Goal: Task Accomplishment & Management: Use online tool/utility

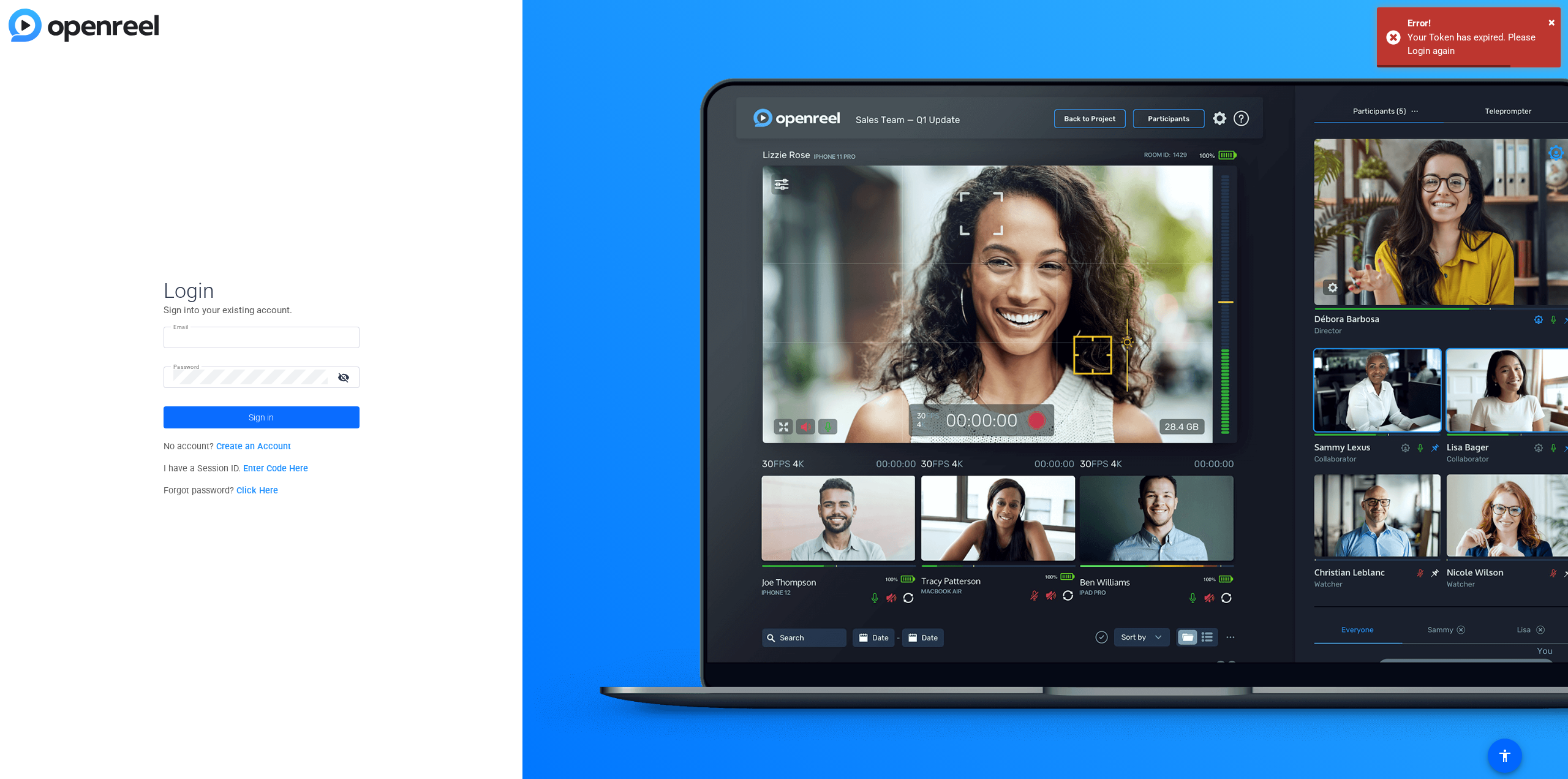
type input "[PERSON_NAME][EMAIL_ADDRESS][DOMAIN_NAME]"
click at [263, 412] on span "Sign in" at bounding box center [261, 417] width 25 height 30
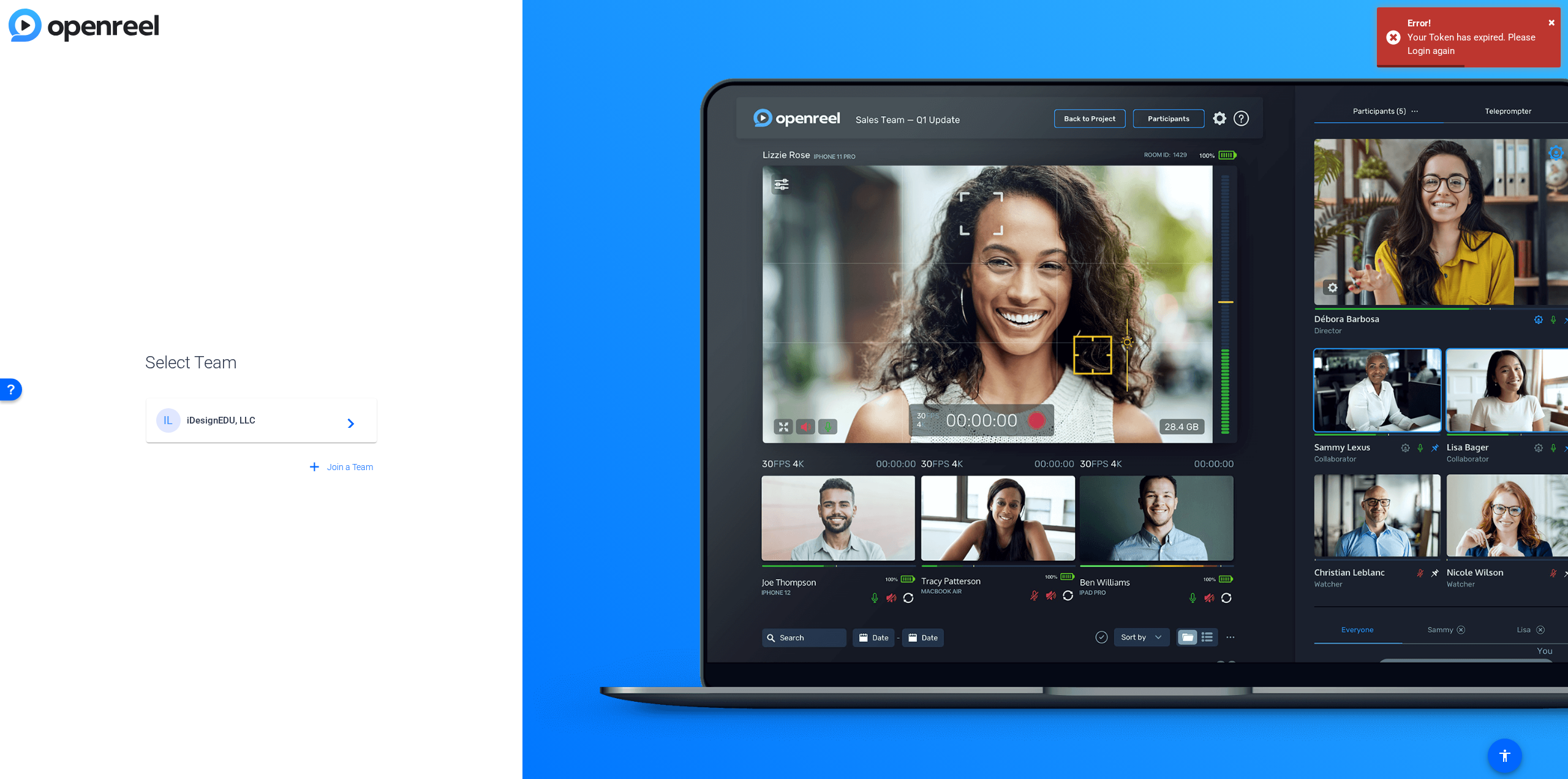
click at [244, 432] on div "IL iDesignEDU, LLC navigate_next" at bounding box center [261, 420] width 211 height 24
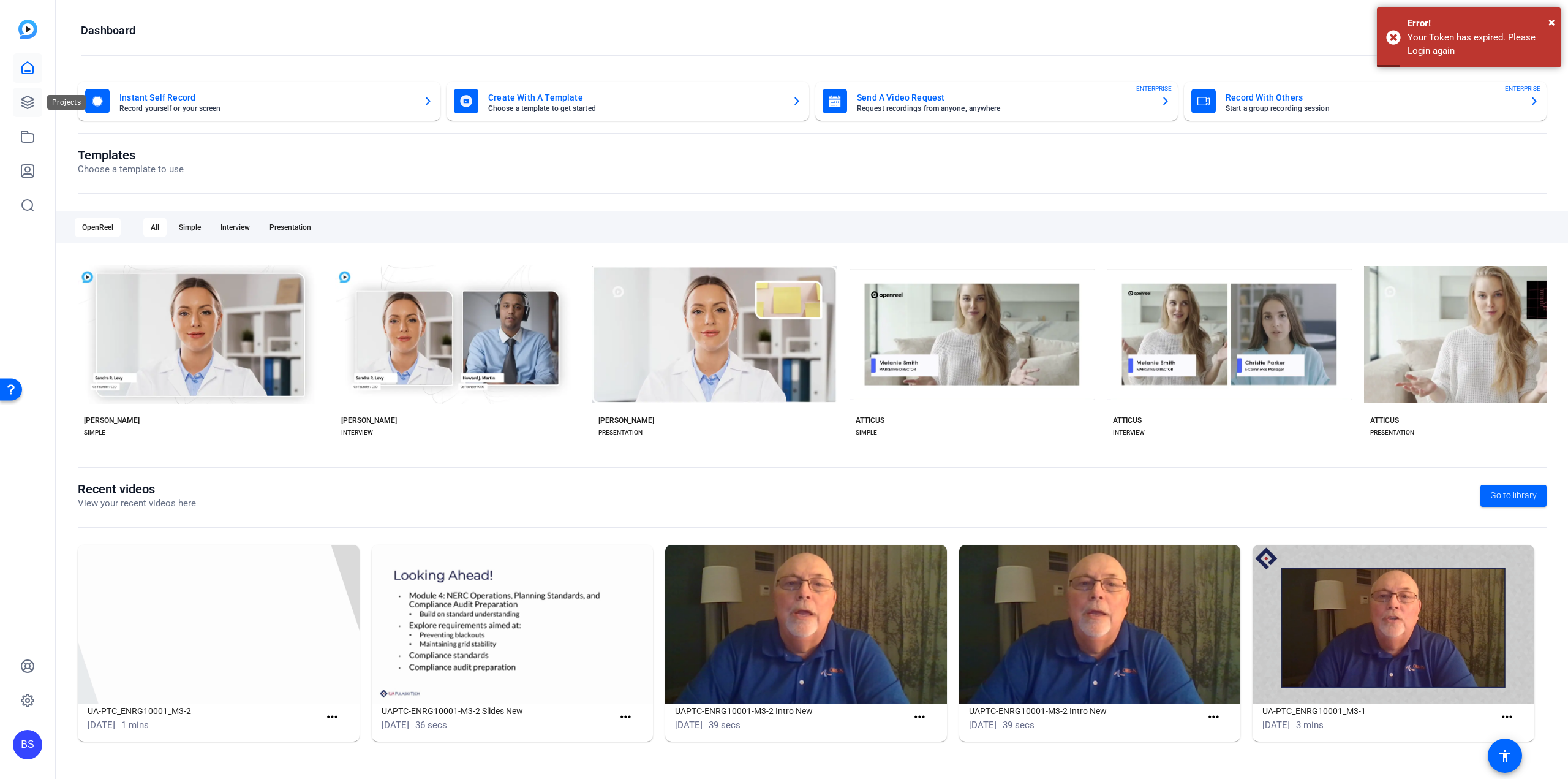
click at [26, 108] on icon at bounding box center [27, 102] width 14 height 14
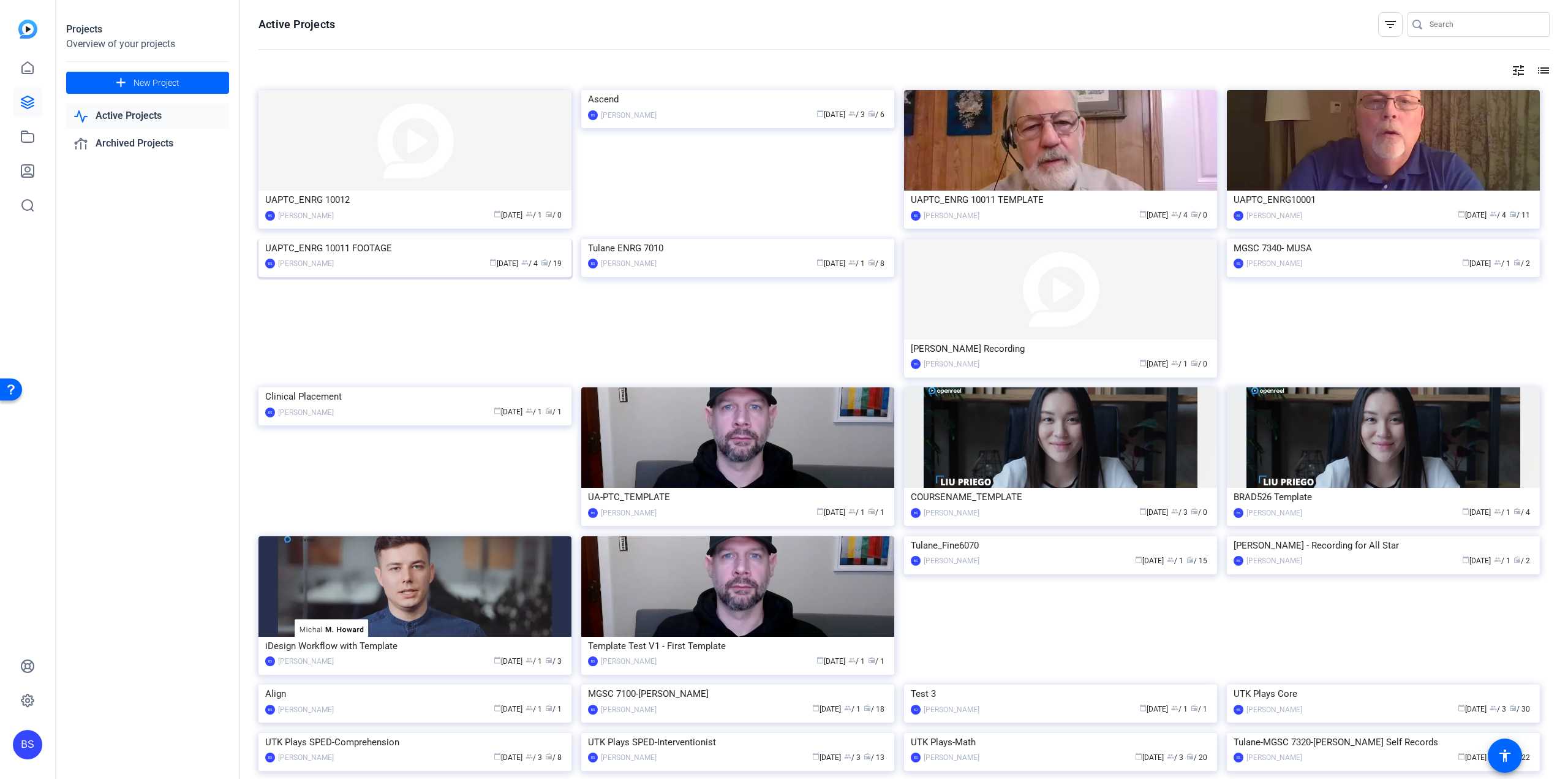
click at [358, 258] on div "UAPTC_ENRG 10011 FOOTAGE" at bounding box center [414, 248] width 299 height 18
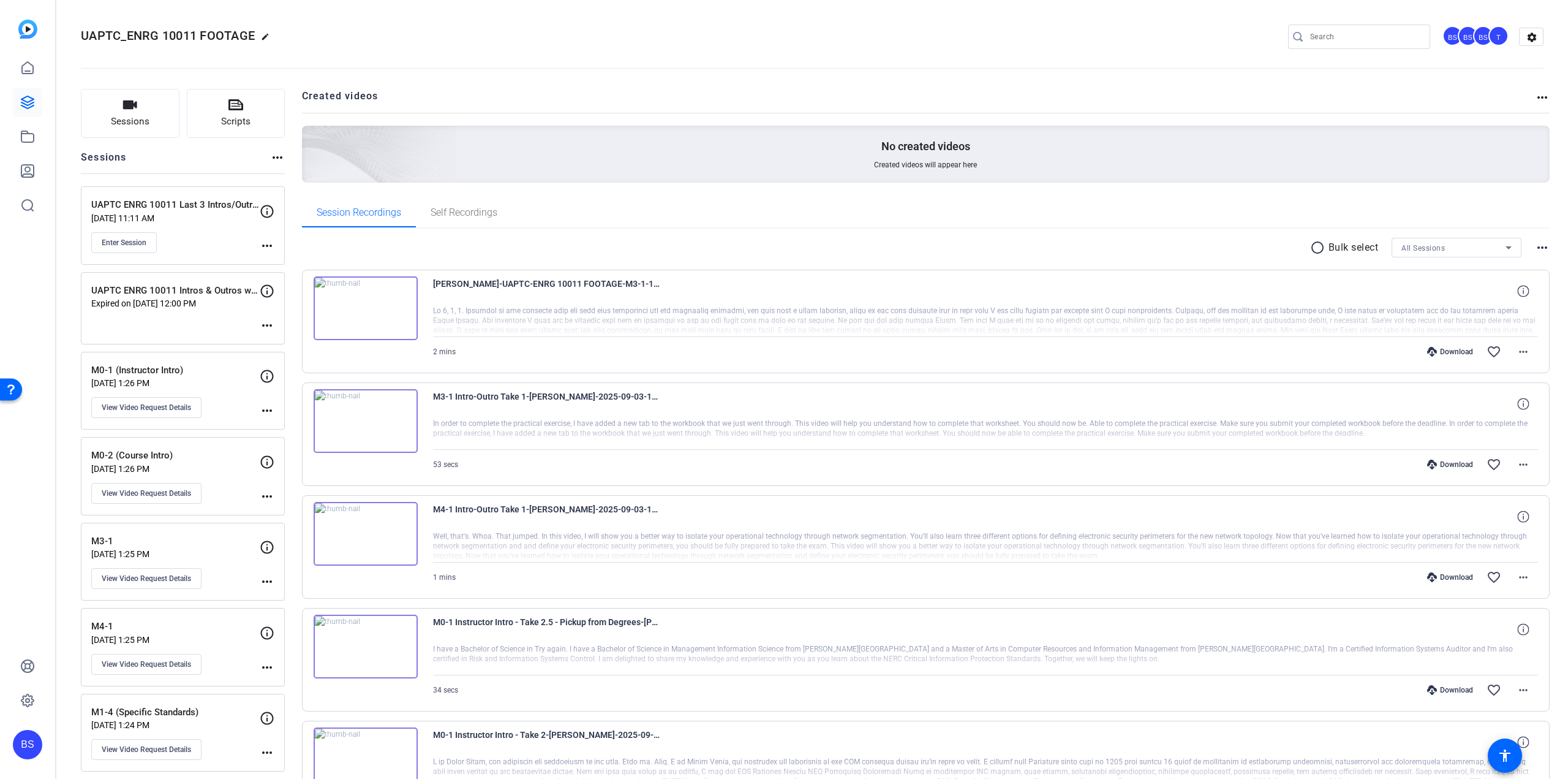
click at [208, 367] on p "M0-1 (Instructor Intro)" at bounding box center [175, 370] width 168 height 14
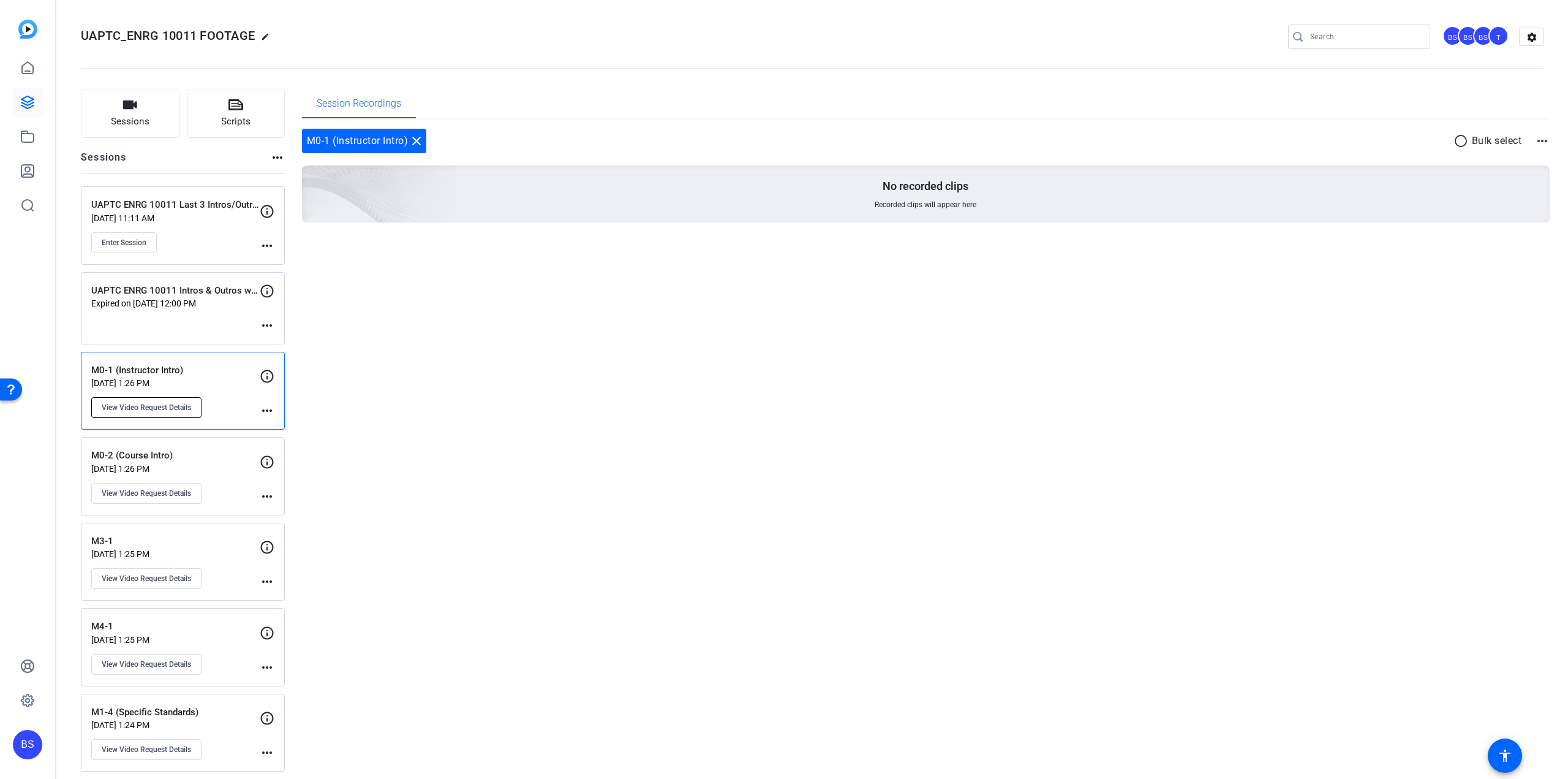
click at [169, 408] on span "View Video Request Details" at bounding box center [146, 407] width 89 height 10
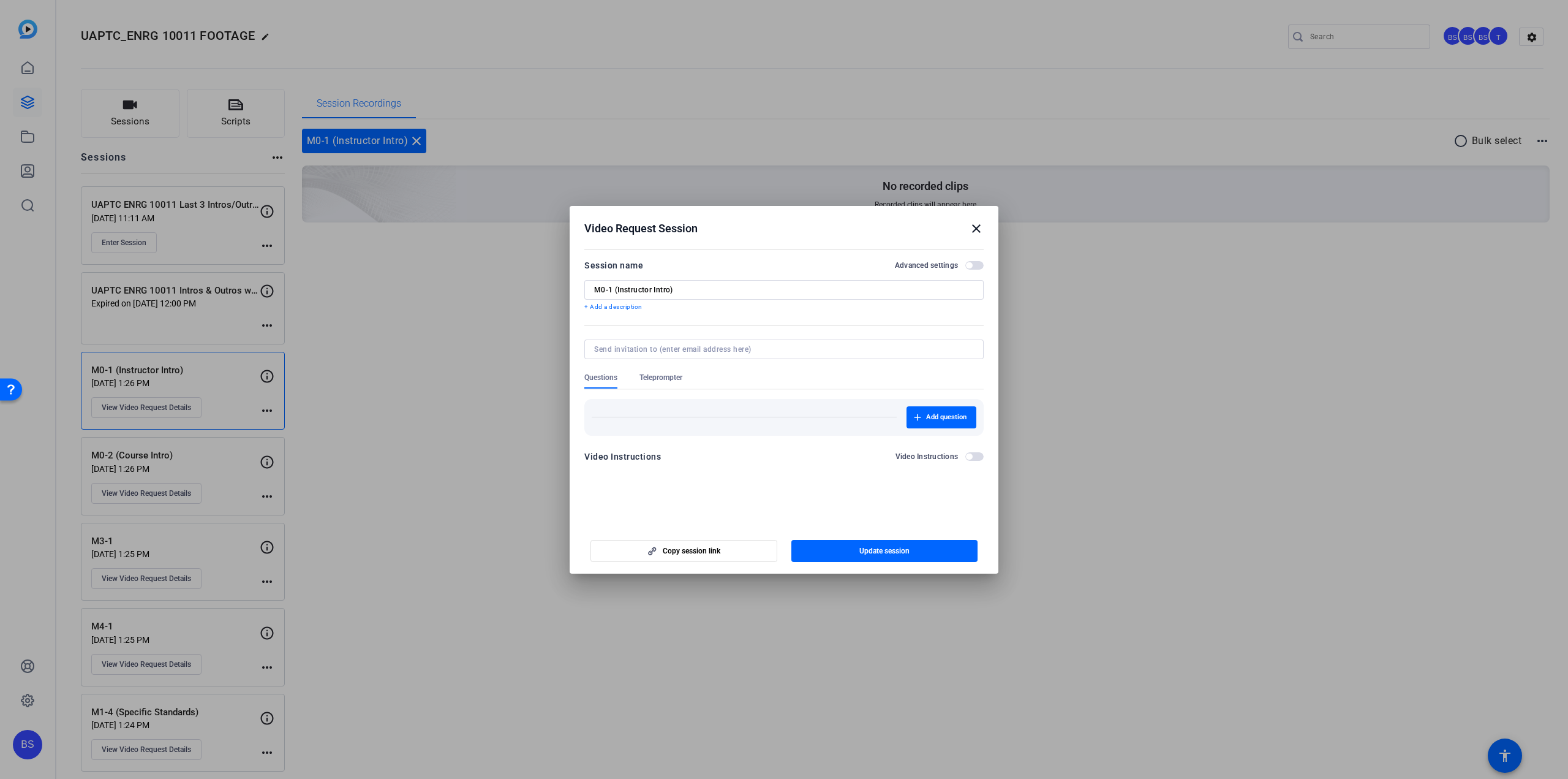
drag, startPoint x: 695, startPoint y: 551, endPoint x: 661, endPoint y: 510, distance: 53.3
click at [661, 510] on openreel-new-create-edit-ugc-session "Video Request Session close Session name Advanced settings M0-1 (Instructor Int…" at bounding box center [784, 390] width 429 height 368
click at [675, 546] on span "Copy session link" at bounding box center [692, 550] width 58 height 10
drag, startPoint x: 741, startPoint y: 312, endPoint x: 732, endPoint y: 314, distance: 9.2
click at [732, 314] on form "Session name Advanced settings M0-1 (Instructor Intro) + Add a description Ques…" at bounding box center [783, 364] width 399 height 213
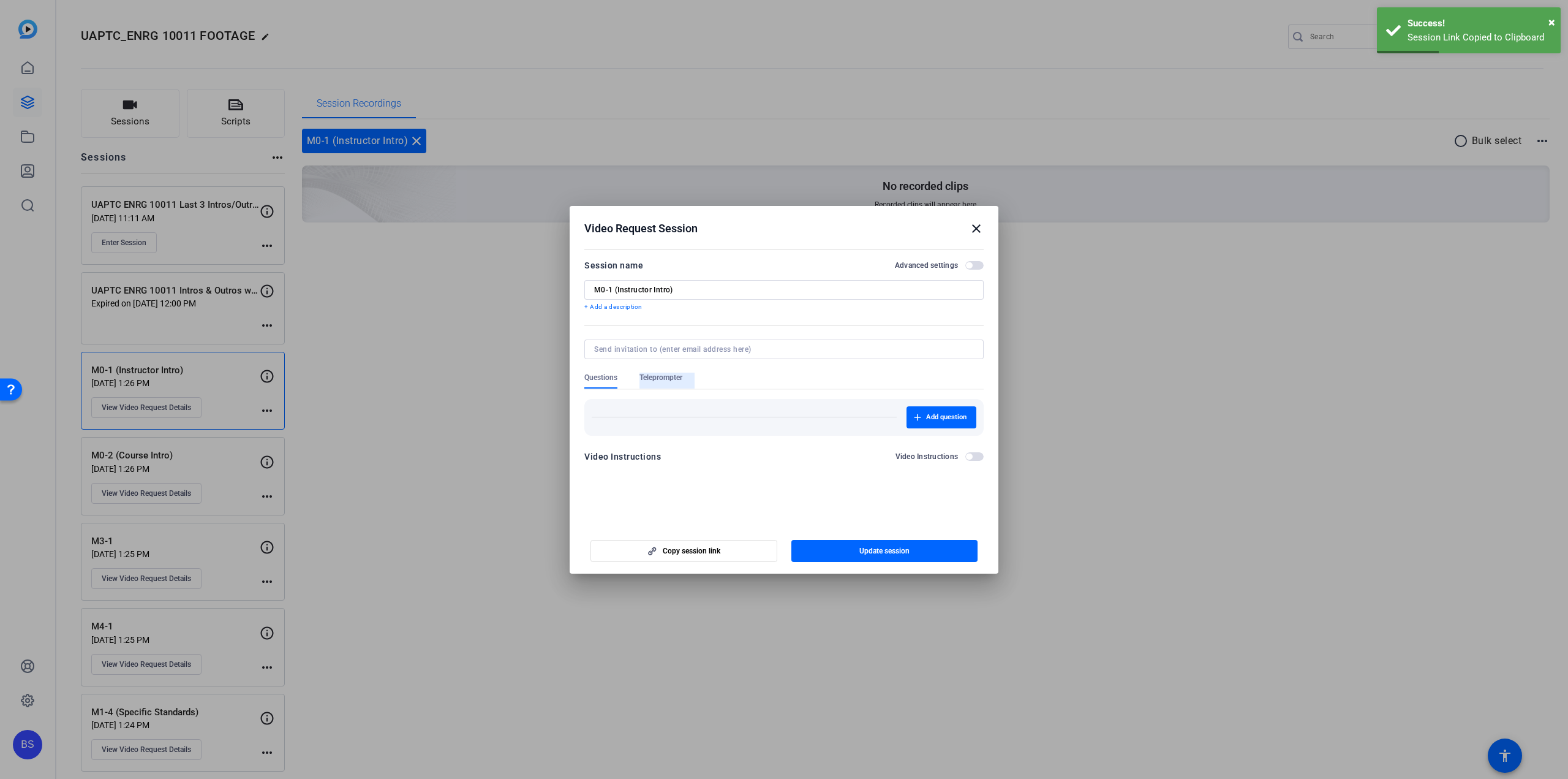
click at [669, 374] on span "Teleprompter" at bounding box center [661, 377] width 43 height 10
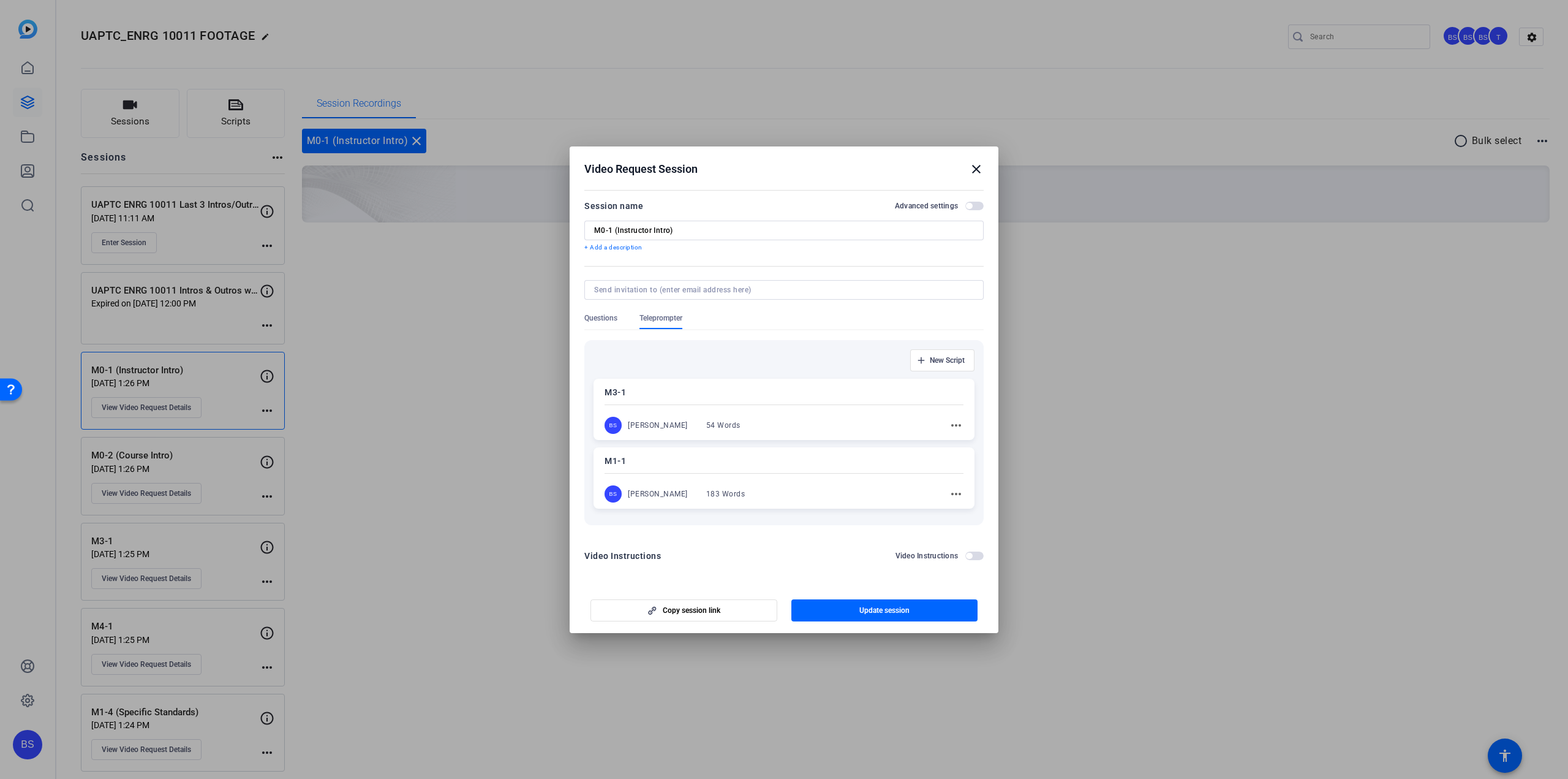
click at [957, 428] on mat-icon "more_horiz" at bounding box center [955, 424] width 14 height 14
drag, startPoint x: 954, startPoint y: 424, endPoint x: 888, endPoint y: 380, distance: 79.3
click at [889, 380] on div at bounding box center [784, 390] width 1568 height 779
click at [807, 360] on div "New Script" at bounding box center [783, 359] width 381 height 22
click at [957, 424] on mat-icon "more_horiz" at bounding box center [954, 424] width 14 height 14
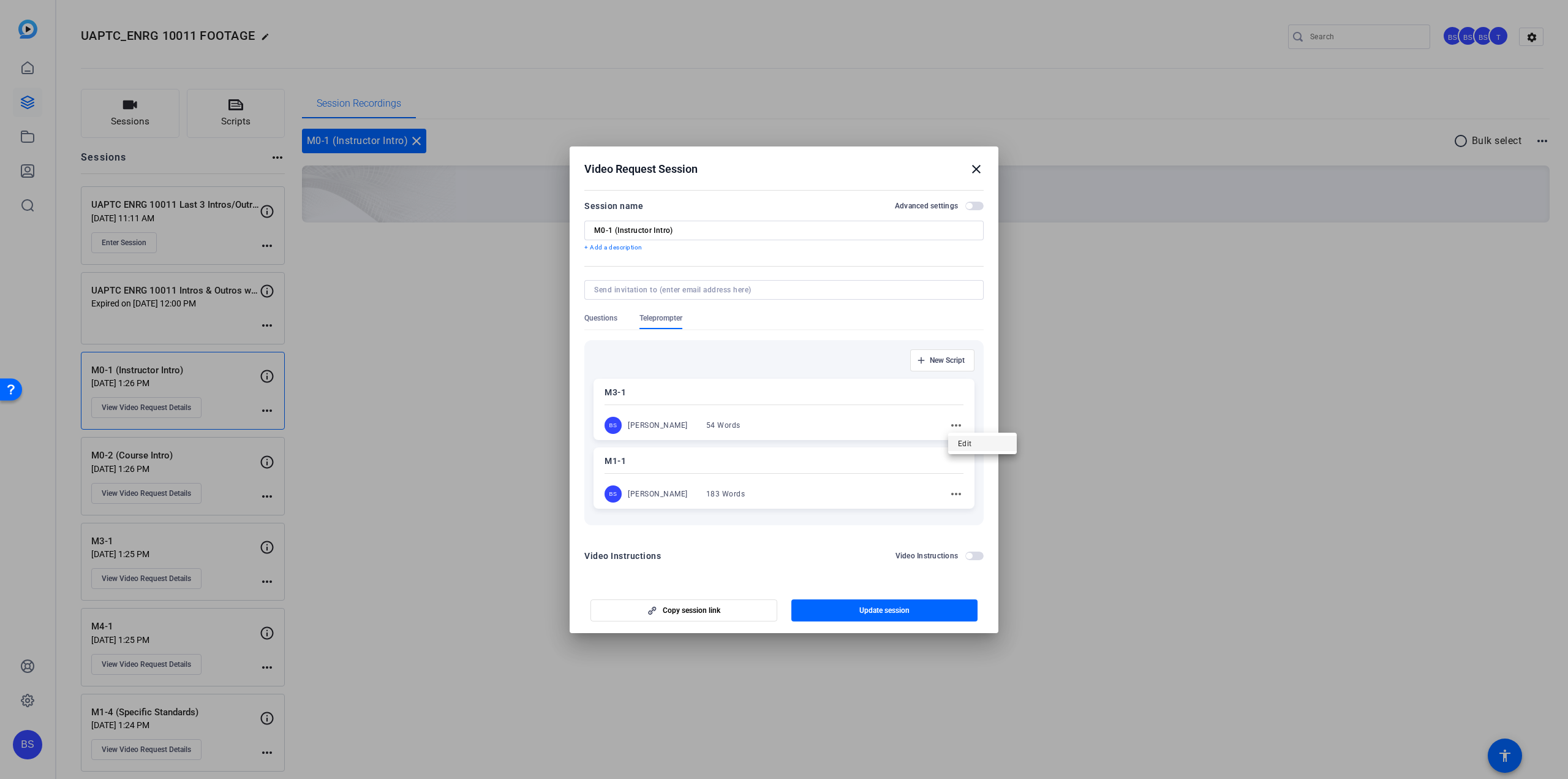
click at [966, 443] on span "Edit" at bounding box center [982, 443] width 49 height 14
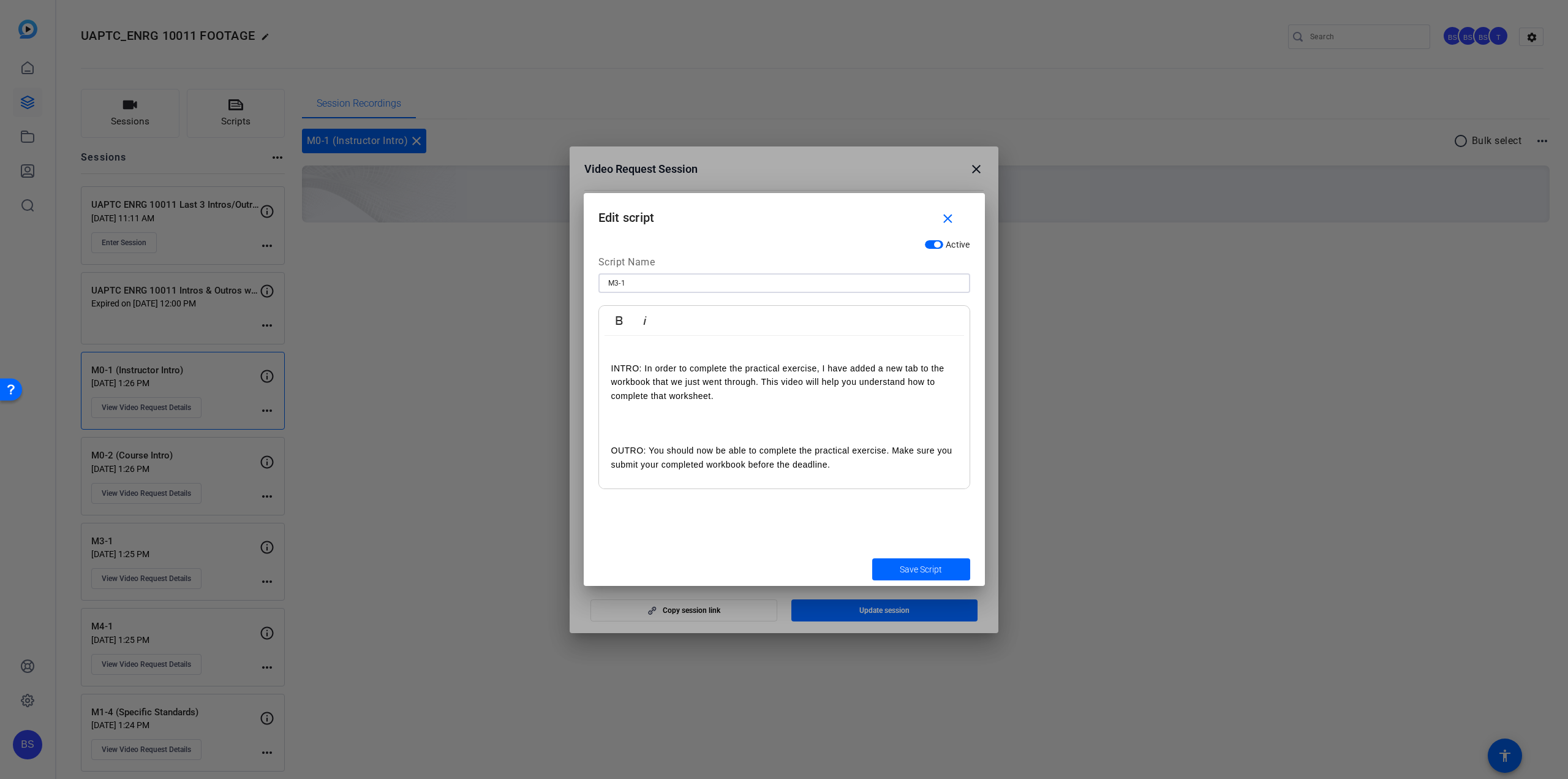
click at [638, 278] on input "M3-1" at bounding box center [784, 283] width 352 height 14
click at [948, 224] on mat-icon "close" at bounding box center [948, 219] width 15 height 15
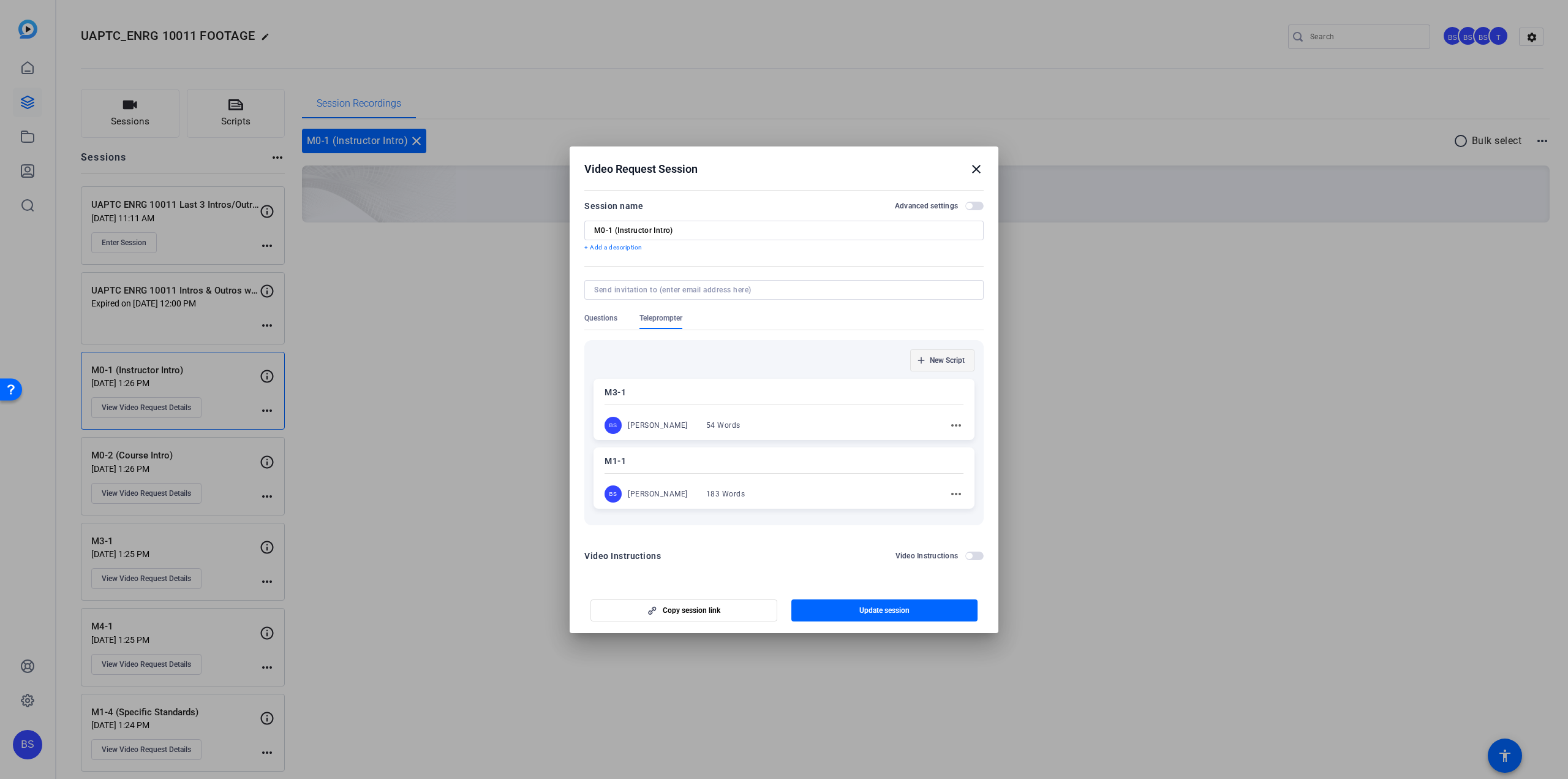
click at [951, 363] on span "New Script" at bounding box center [947, 360] width 35 height 10
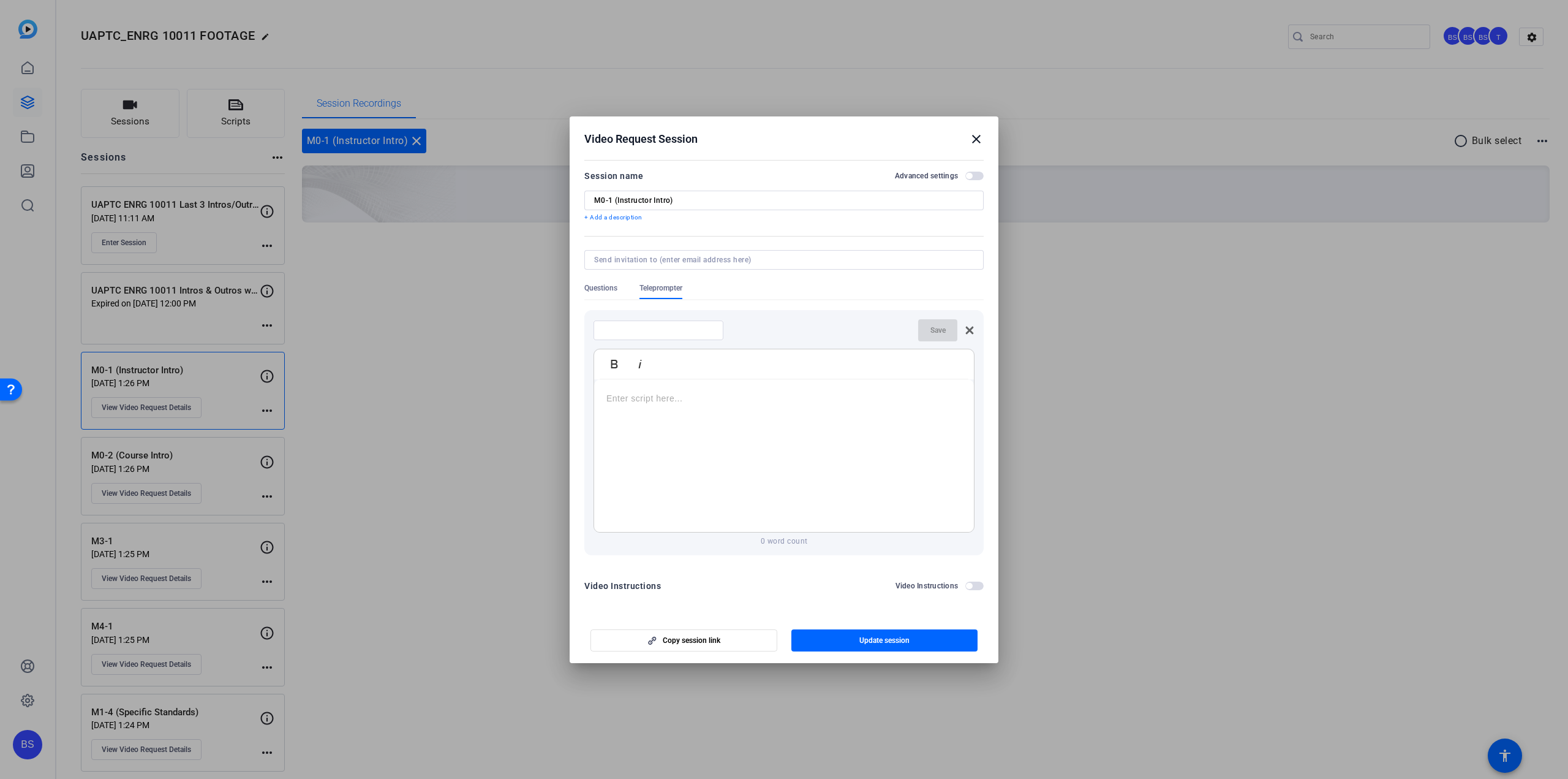
click at [681, 333] on input at bounding box center [658, 330] width 111 height 10
type input "M0-1 Ending"
click at [730, 393] on p at bounding box center [783, 399] width 355 height 14
click at [600, 395] on div "I am delighted to share my knowledge and experience with you as you learn about…" at bounding box center [783, 455] width 380 height 153
click at [793, 404] on p at bounding box center [783, 399] width 355 height 14
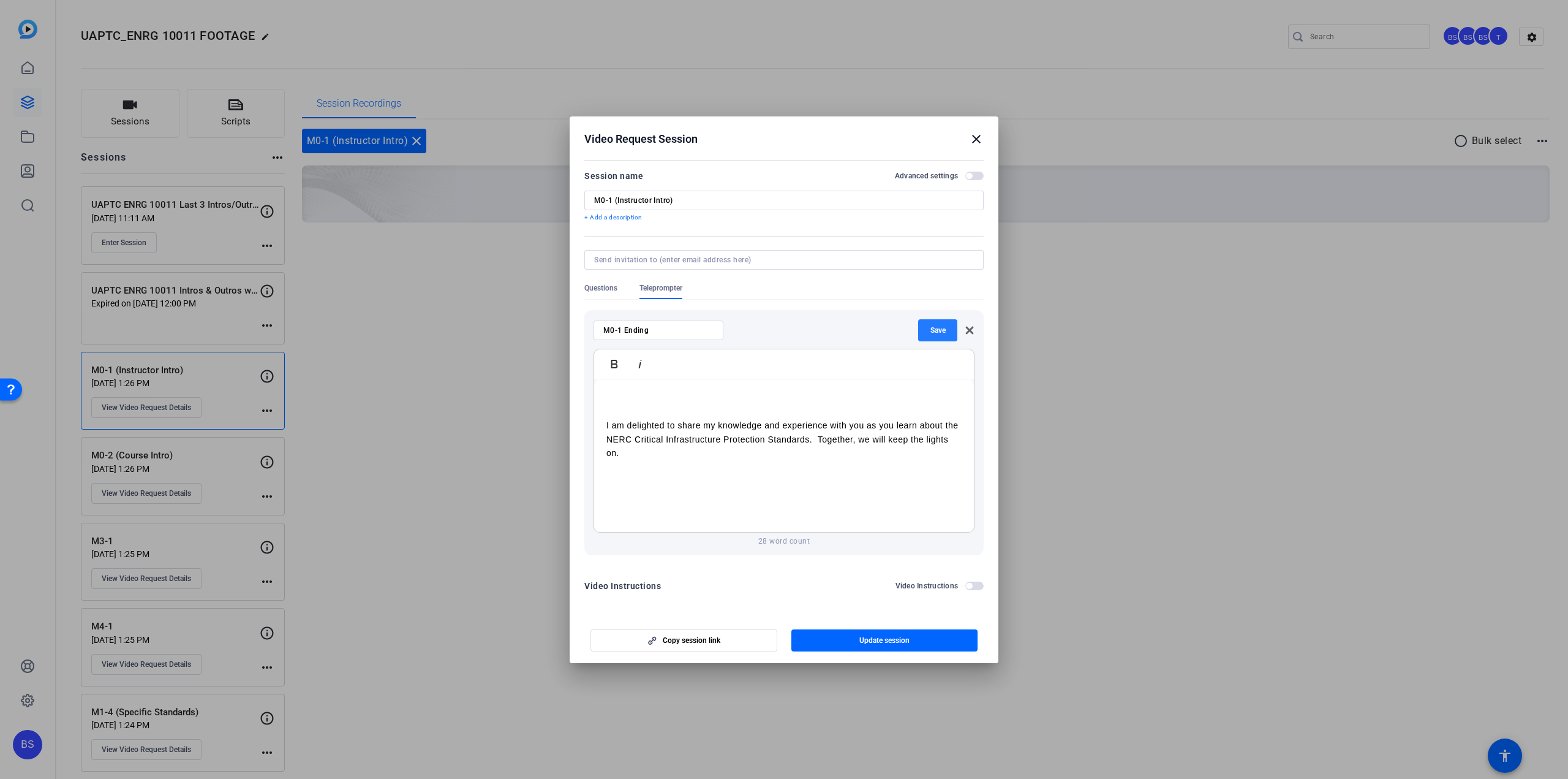
click at [931, 328] on span "Save" at bounding box center [938, 330] width 15 height 10
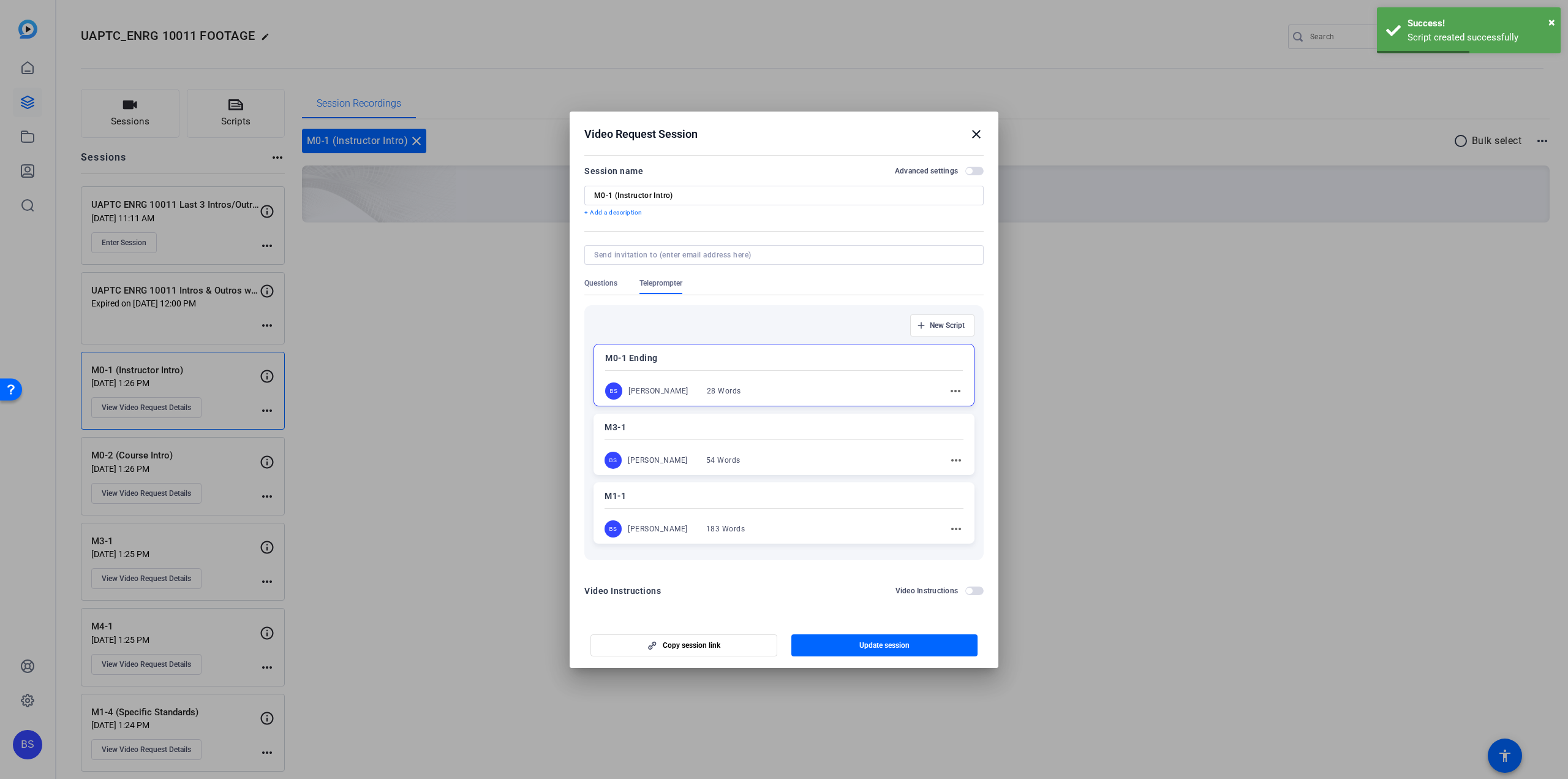
click at [958, 455] on mat-icon "more_horiz" at bounding box center [955, 459] width 14 height 14
click at [987, 410] on div at bounding box center [784, 390] width 1568 height 779
click at [713, 353] on p "M0-1 Ending" at bounding box center [784, 357] width 359 height 14
click at [792, 433] on p "M3-1" at bounding box center [784, 427] width 359 height 14
drag, startPoint x: 778, startPoint y: 452, endPoint x: 741, endPoint y: 442, distance: 38.3
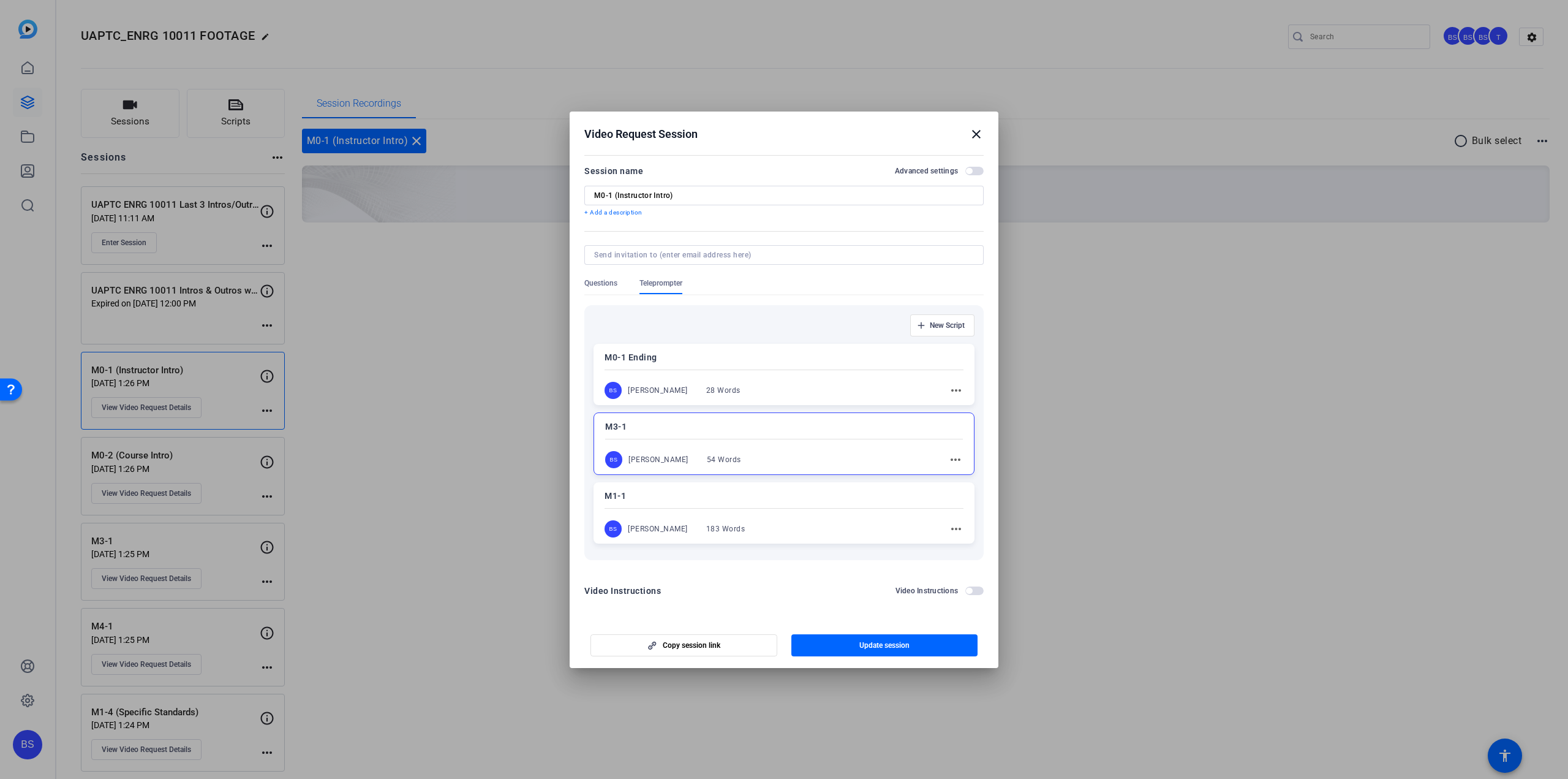
click at [741, 442] on div "M3-1 BS [PERSON_NAME] 54 Words more_horiz" at bounding box center [783, 443] width 381 height 62
click at [600, 280] on span "Questions" at bounding box center [601, 283] width 33 height 10
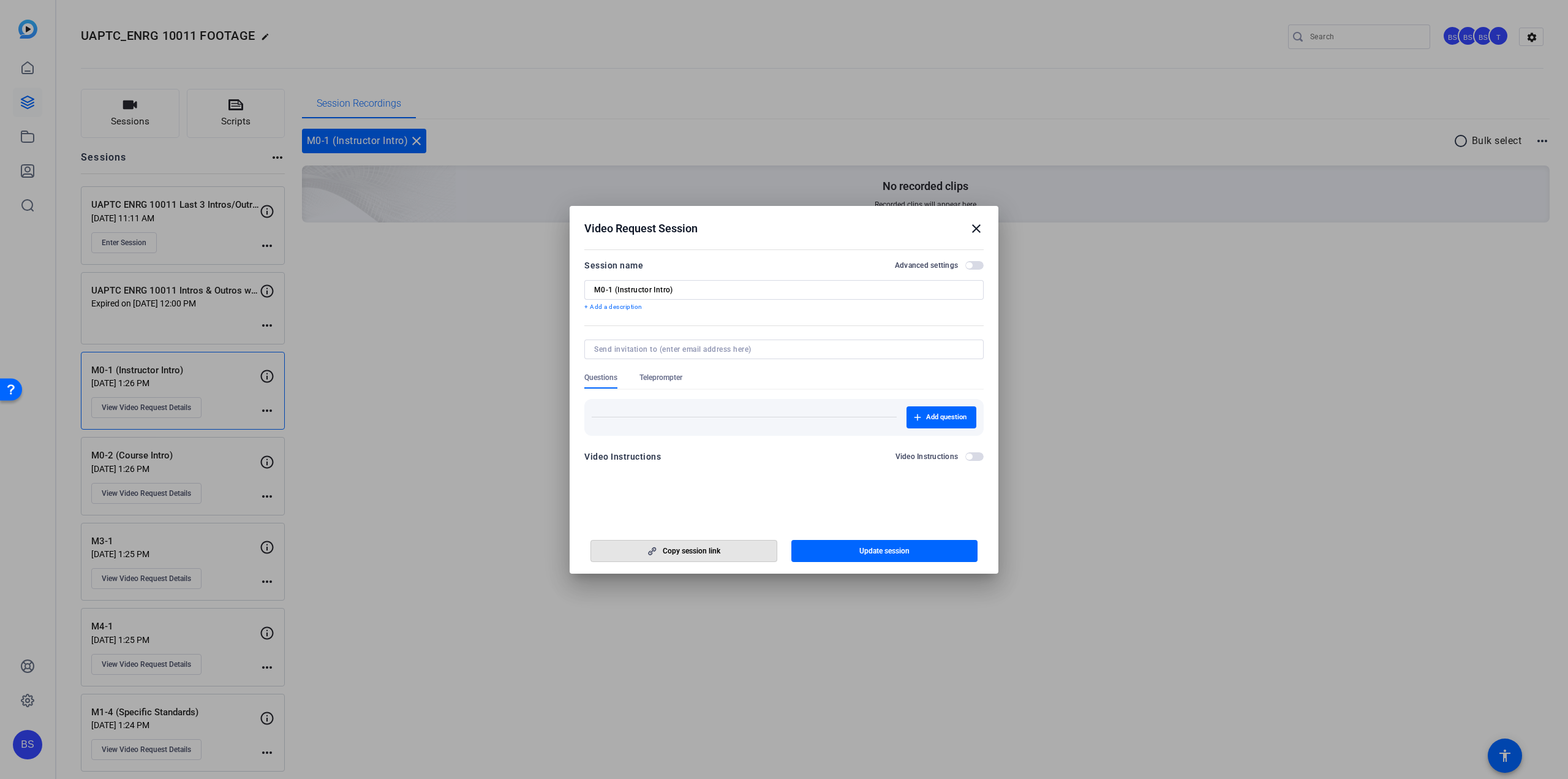
drag, startPoint x: 694, startPoint y: 552, endPoint x: 751, endPoint y: 508, distance: 72.0
click at [751, 508] on openreel-new-create-edit-ugc-session "Video Request Session close Session name Advanced settings M0-1 (Instructor Int…" at bounding box center [784, 390] width 429 height 368
click at [730, 548] on span "button" at bounding box center [683, 550] width 186 height 30
click at [670, 388] on span "Teleprompter" at bounding box center [661, 380] width 43 height 16
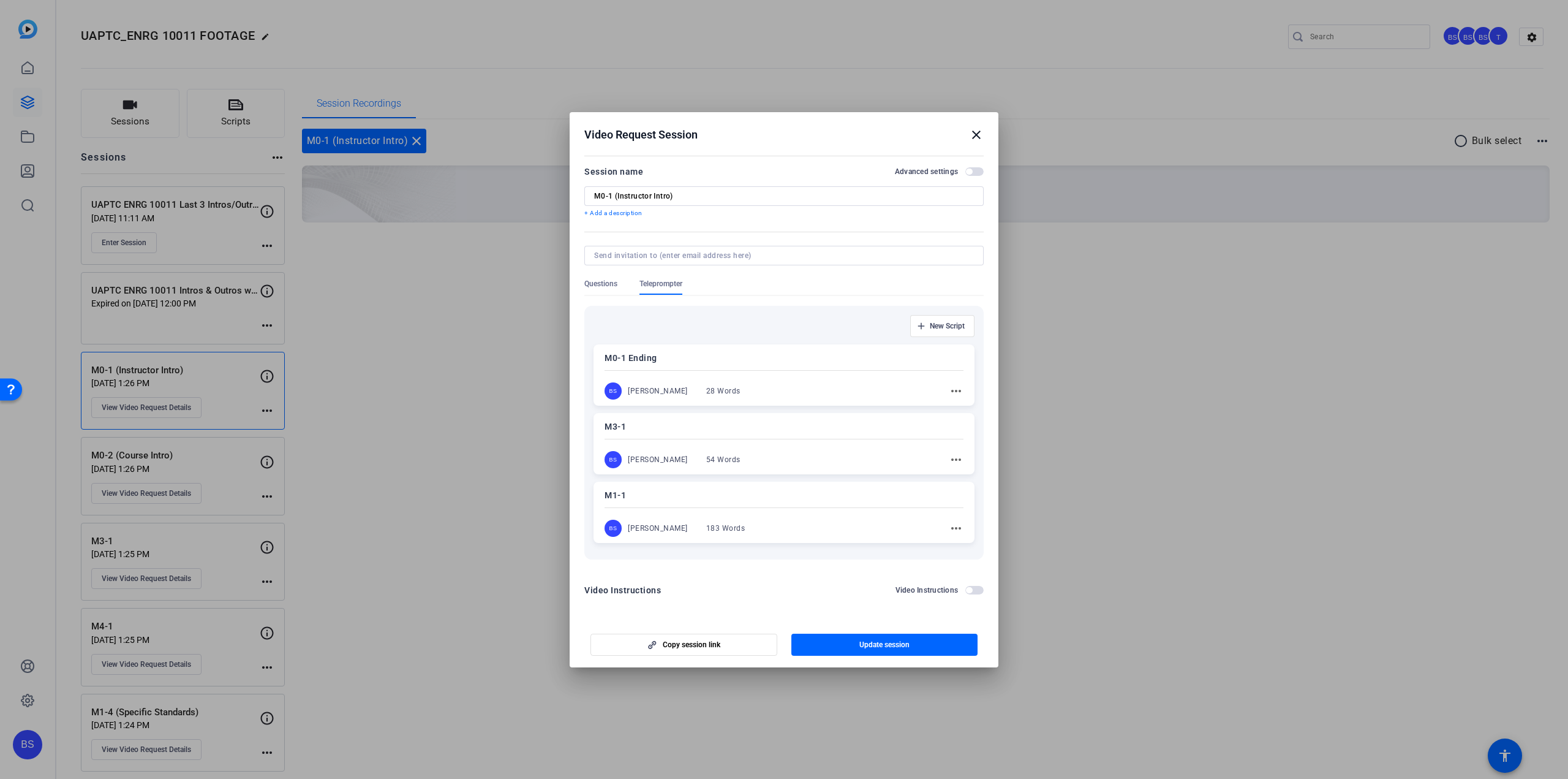
click at [976, 135] on mat-icon "close" at bounding box center [976, 134] width 14 height 14
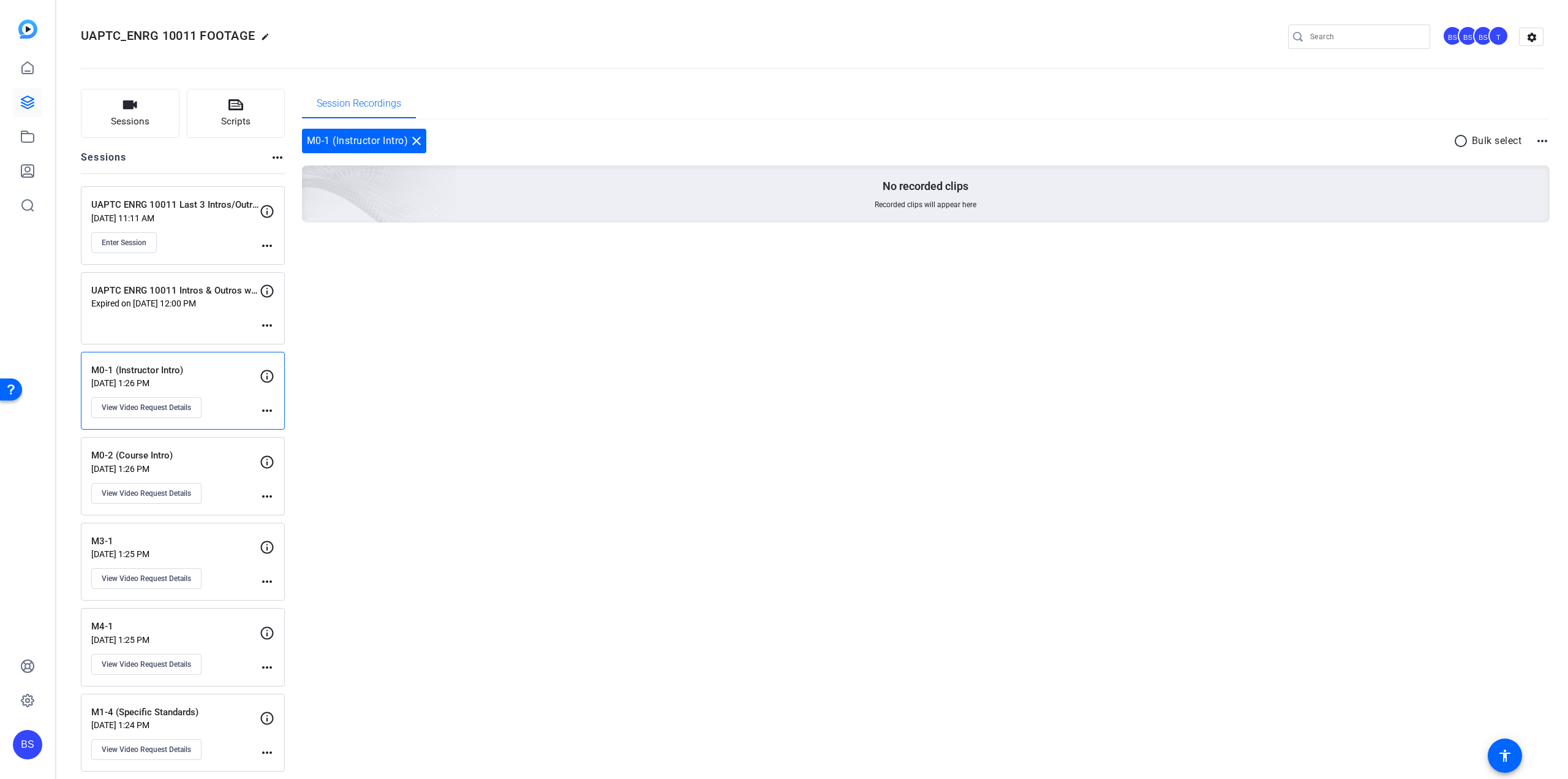
click at [209, 361] on div "M0-1 (Instructor Intro) [DATE] 1:26 PM View Video Request Details more_horiz" at bounding box center [183, 390] width 204 height 78
click at [164, 407] on span "View Video Request Details" at bounding box center [146, 407] width 89 height 10
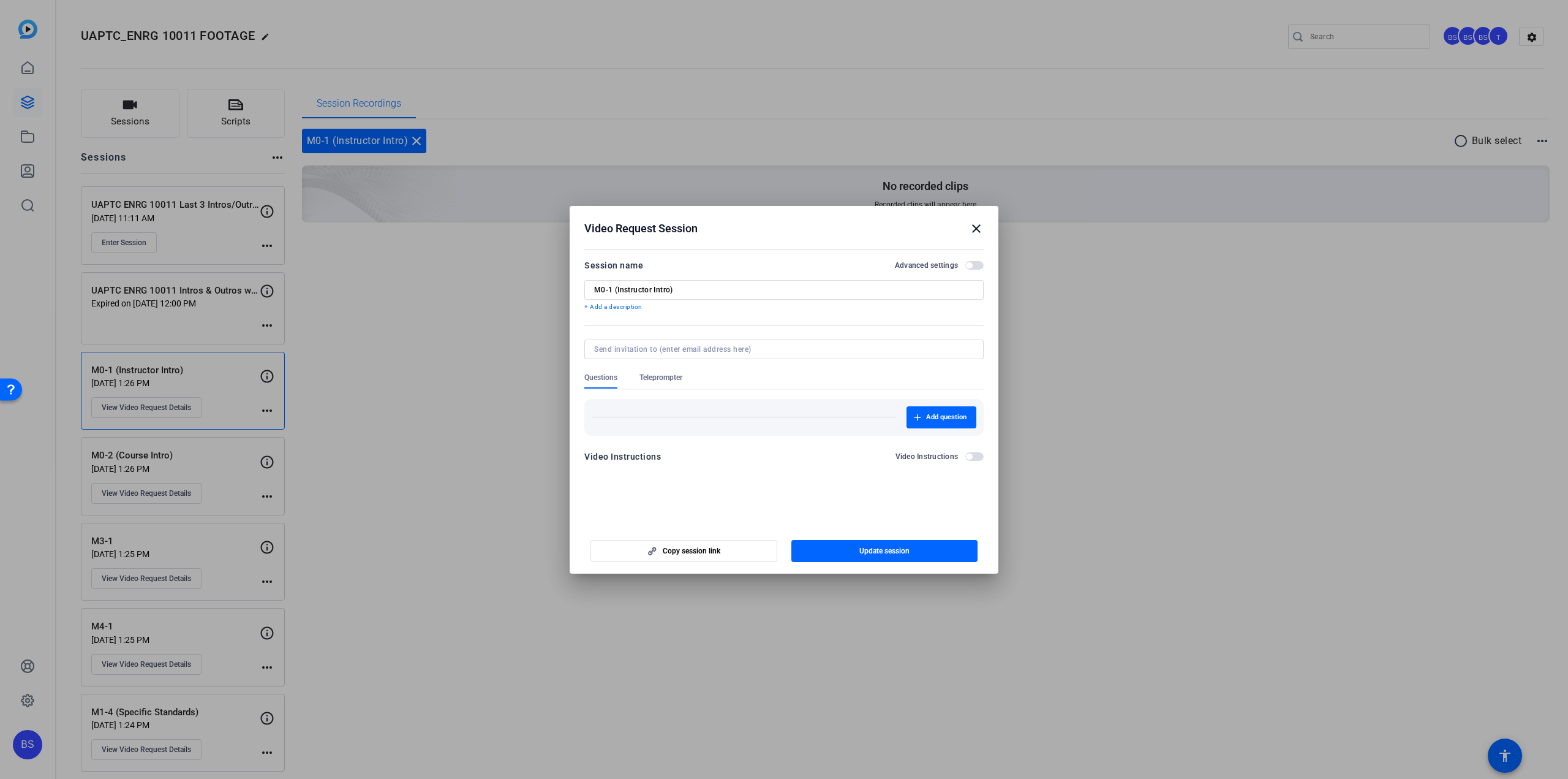
click at [686, 381] on div "Teleprompter" at bounding box center [667, 380] width 55 height 16
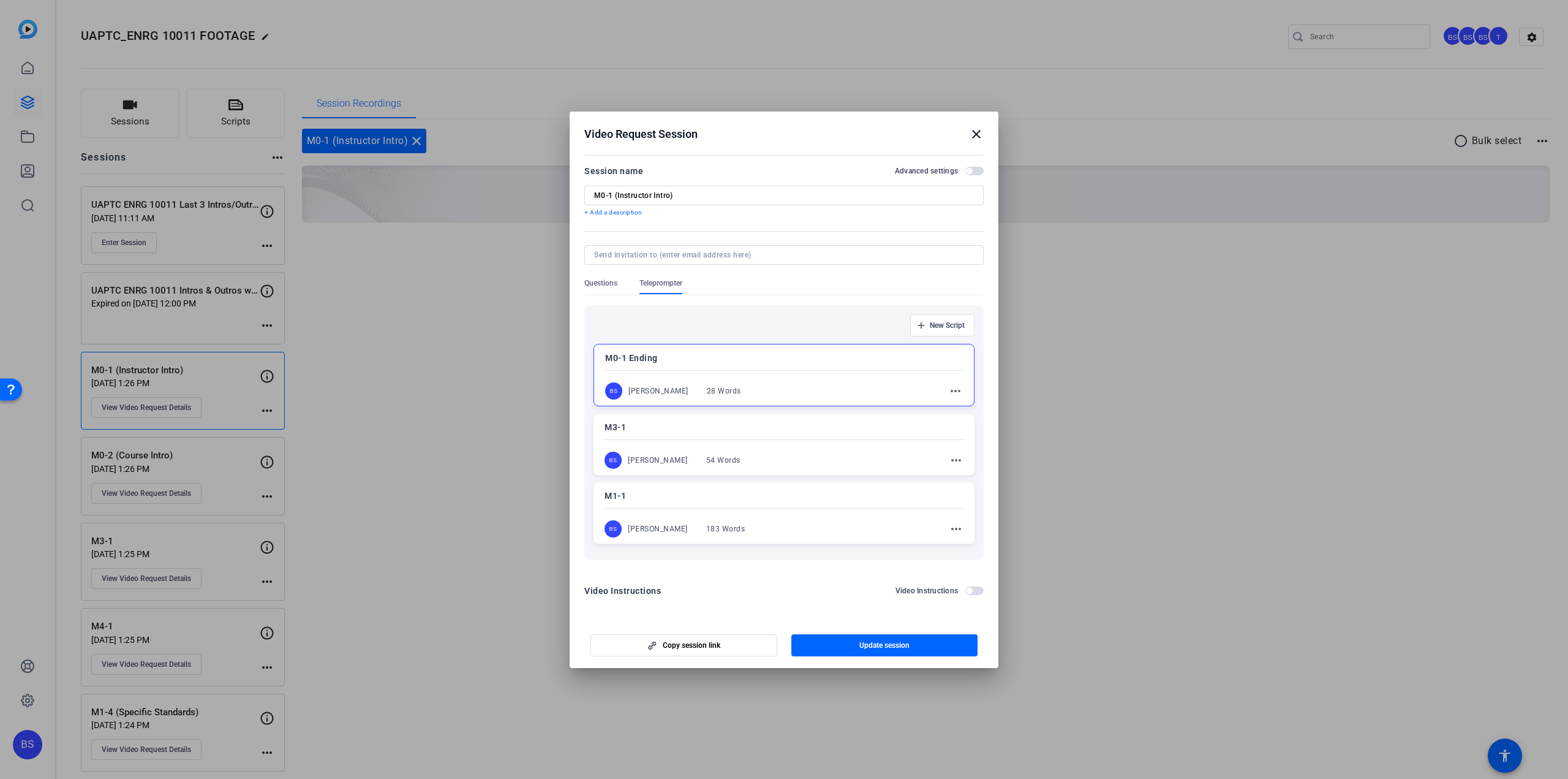
click at [975, 130] on mat-icon "close" at bounding box center [976, 133] width 14 height 14
